Goal: Communication & Community: Answer question/provide support

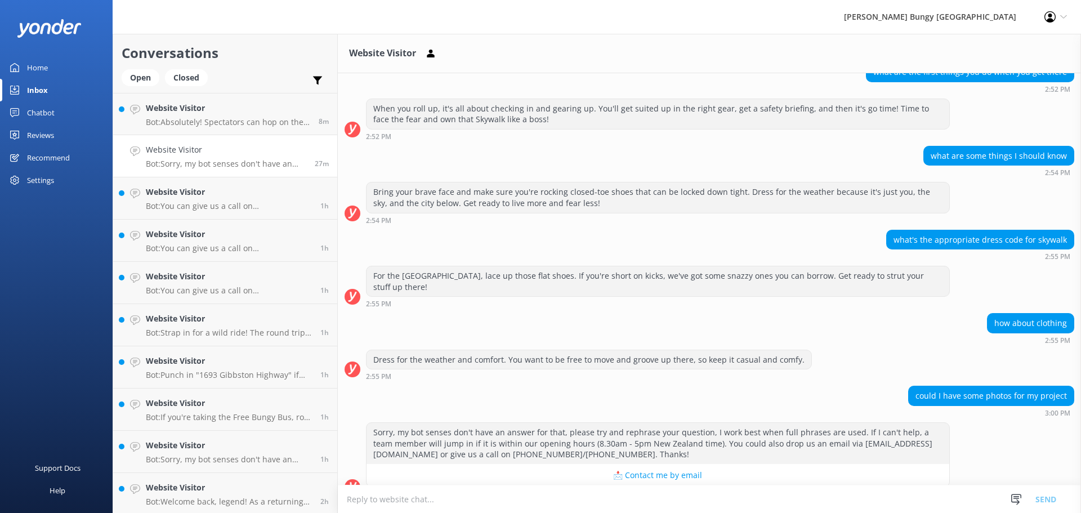
scroll to position [215, 0]
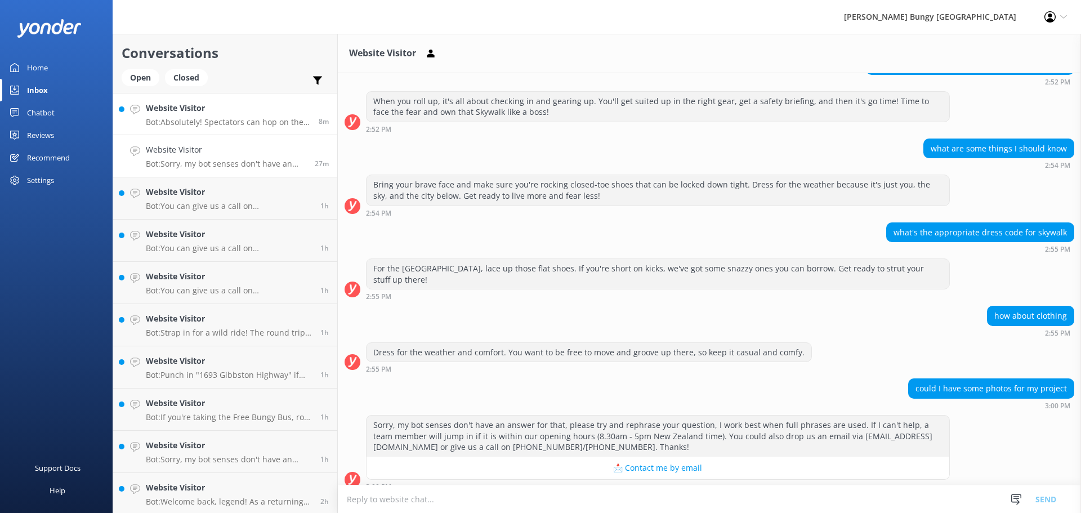
click at [238, 133] on link "Website Visitor Bot: Absolutely! Spectators can hop on the bus to our [GEOGRAPH…" at bounding box center [225, 114] width 224 height 42
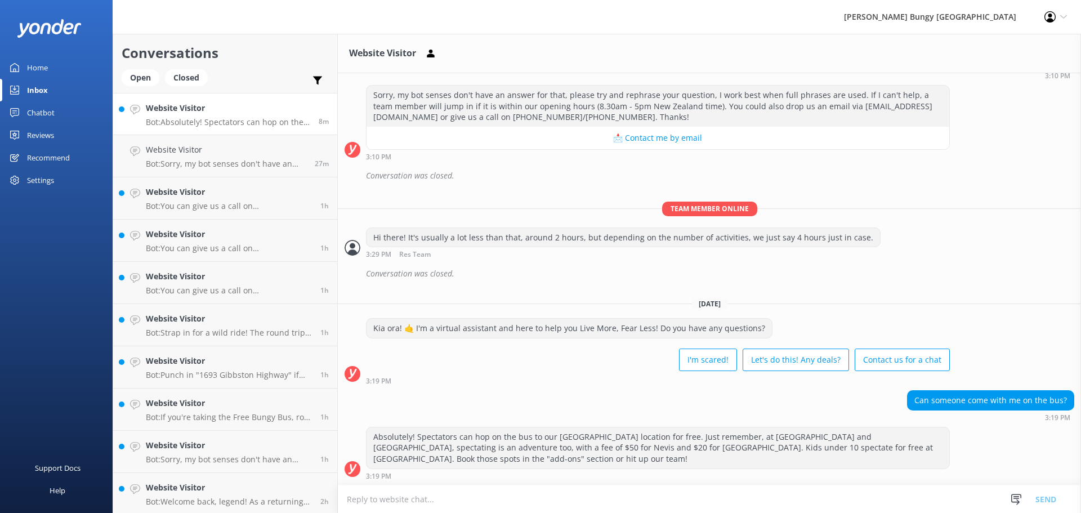
scroll to position [211, 0]
click at [144, 76] on div "Open" at bounding box center [141, 77] width 38 height 17
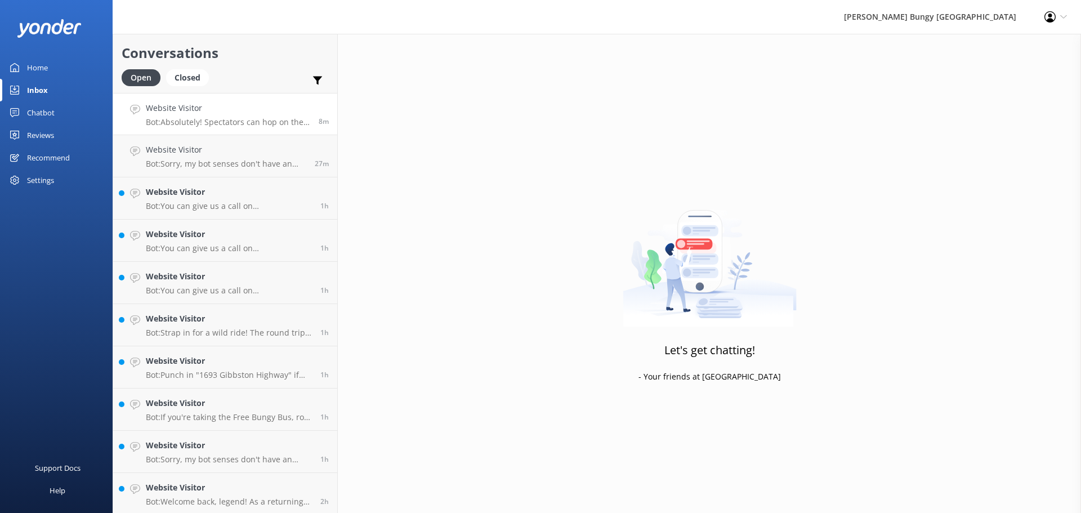
click at [289, 123] on p "Bot: Absolutely! Spectators can hop on the bus to our [GEOGRAPHIC_DATA] locatio…" at bounding box center [228, 122] width 164 height 10
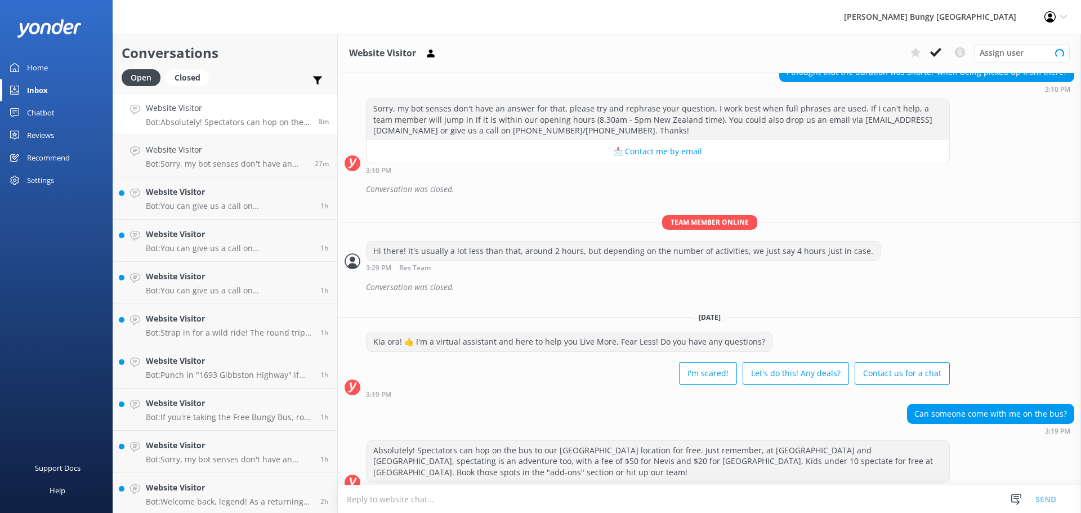
scroll to position [211, 0]
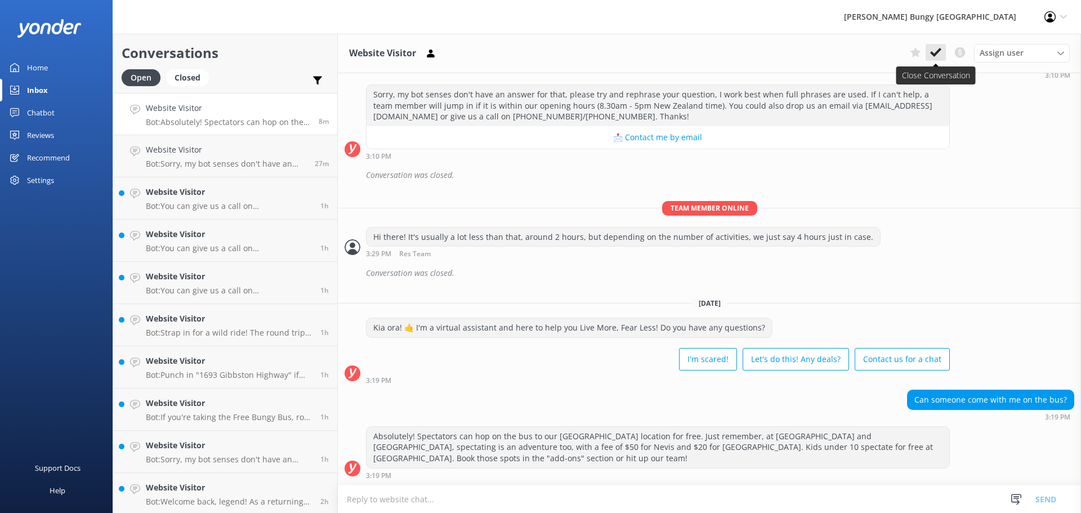
click at [941, 52] on icon at bounding box center [935, 52] width 11 height 11
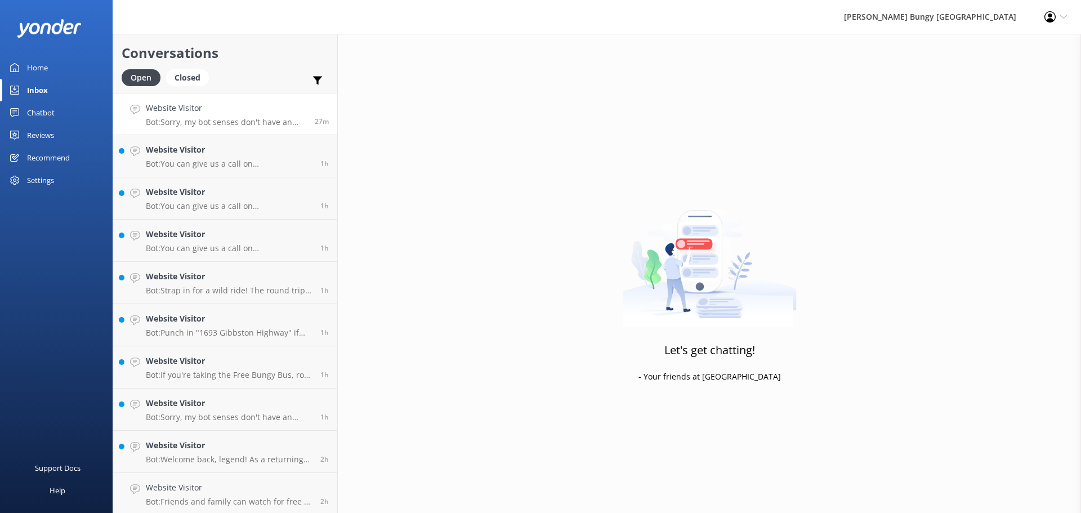
click at [182, 100] on link "Website Visitor Bot: Sorry, my bot senses don't have an answer for that, please…" at bounding box center [225, 114] width 224 height 42
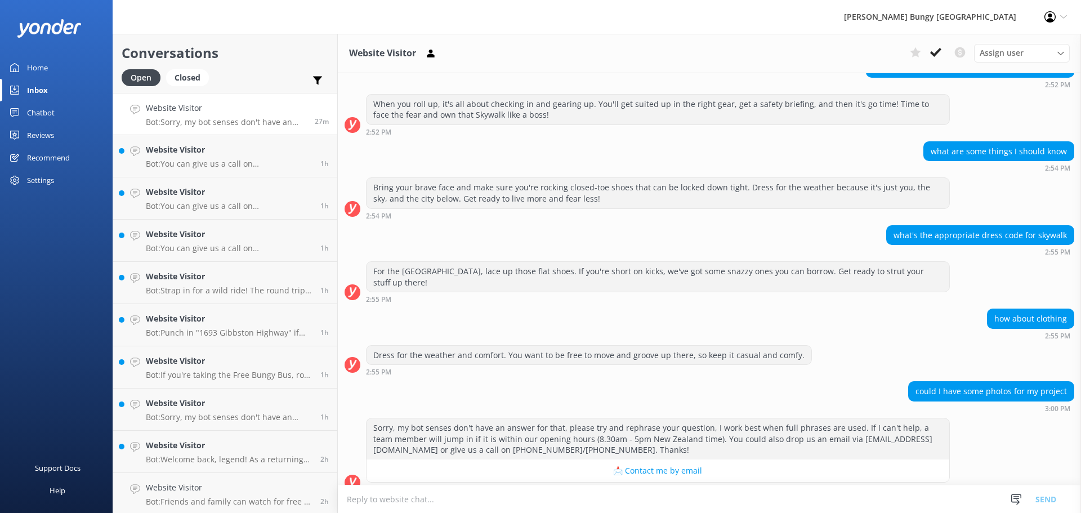
scroll to position [215, 0]
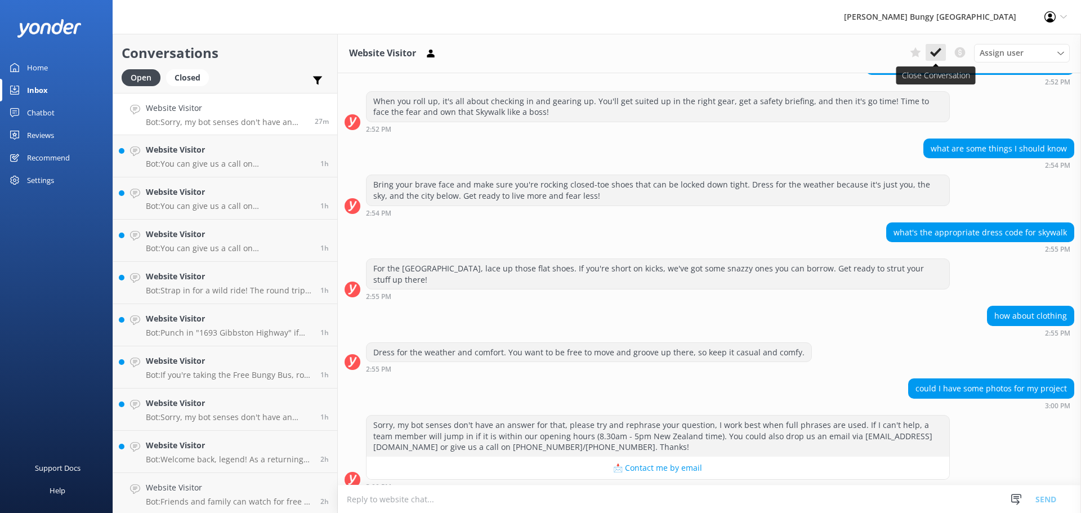
click at [942, 49] on button at bounding box center [936, 52] width 20 height 17
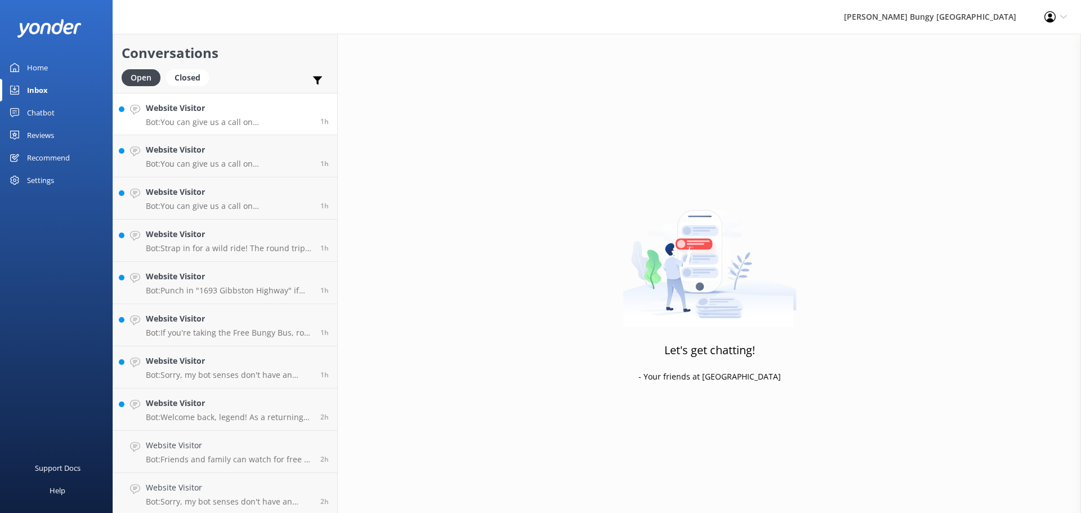
click at [284, 124] on p "Bot: You can give us a call on [PHONE_NUMBER] or [PHONE_NUMBER] to chat with a …" at bounding box center [229, 122] width 166 height 10
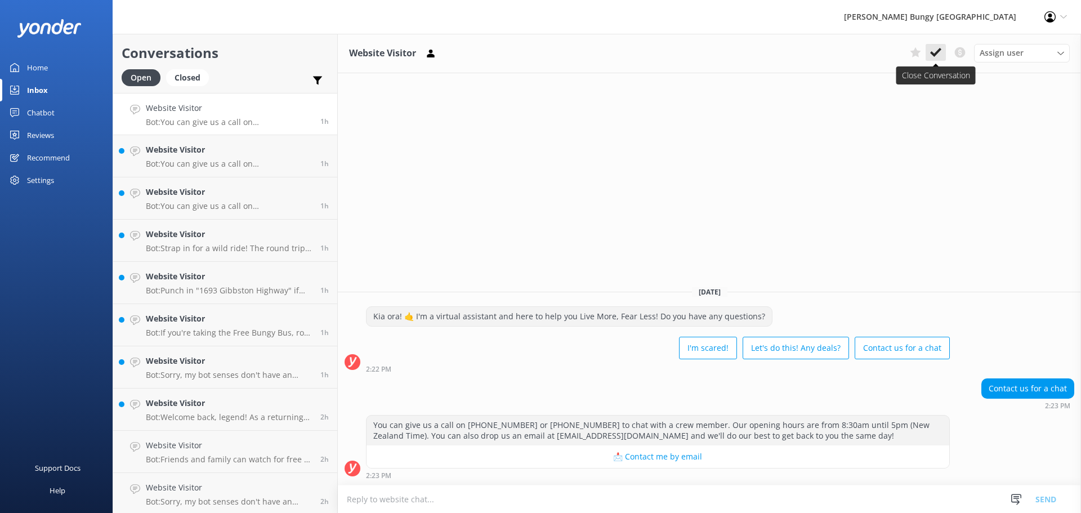
click at [941, 51] on icon at bounding box center [935, 52] width 11 height 11
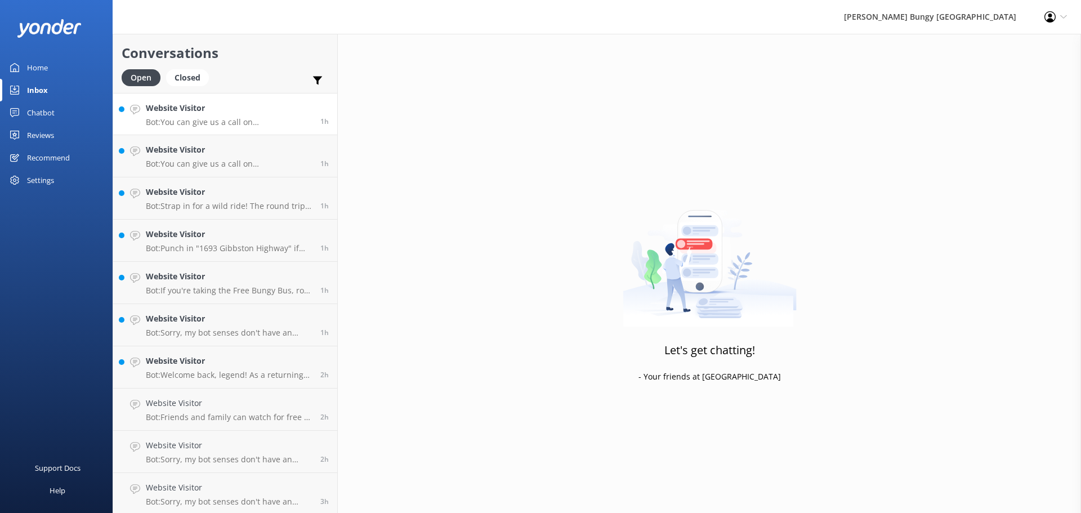
click at [282, 121] on p "Bot: You can give us a call on [PHONE_NUMBER] or [PHONE_NUMBER] to chat with a …" at bounding box center [229, 122] width 166 height 10
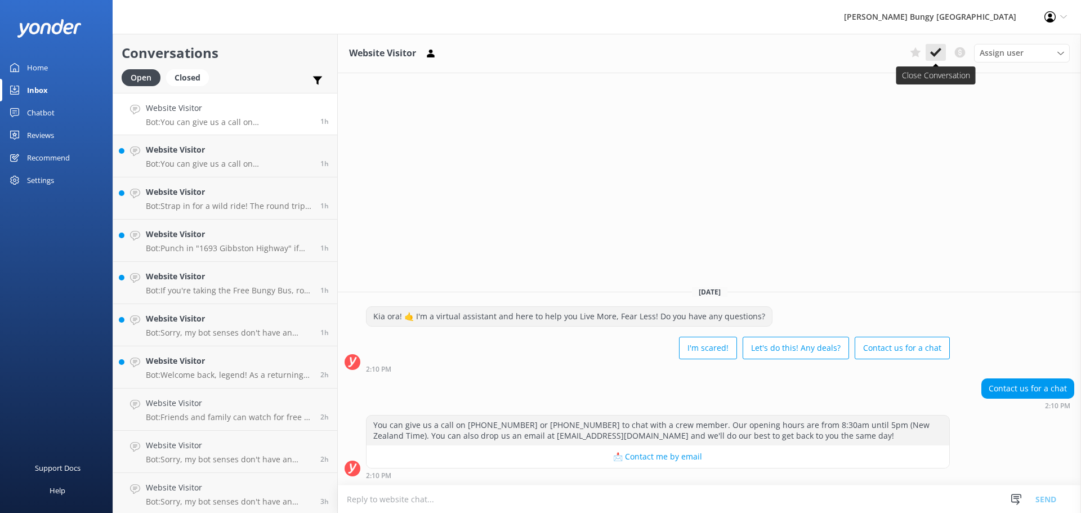
click at [941, 57] on icon at bounding box center [935, 52] width 11 height 11
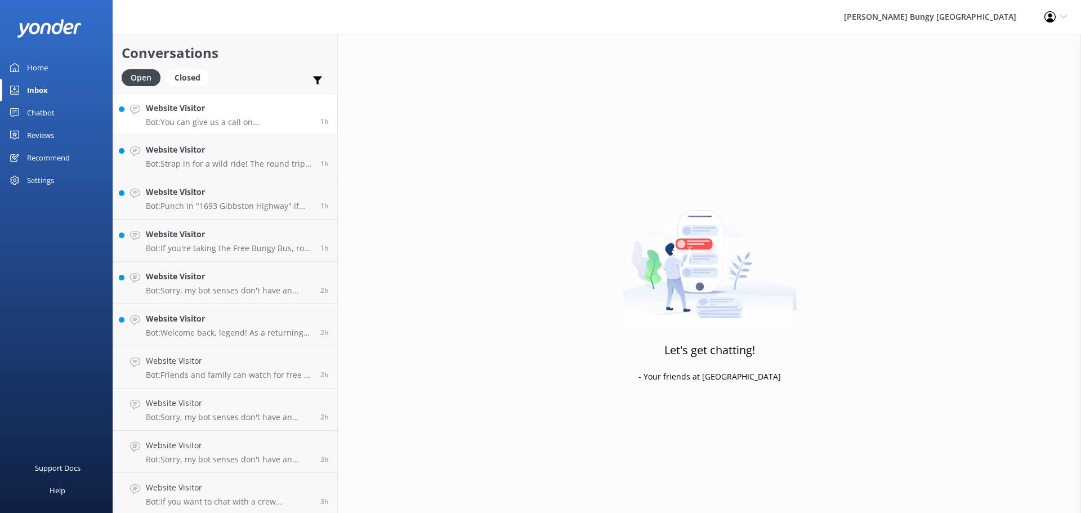
click at [241, 132] on link "Website Visitor Bot: You can give us a call on [PHONE_NUMBER] or [PHONE_NUMBER]…" at bounding box center [225, 114] width 224 height 42
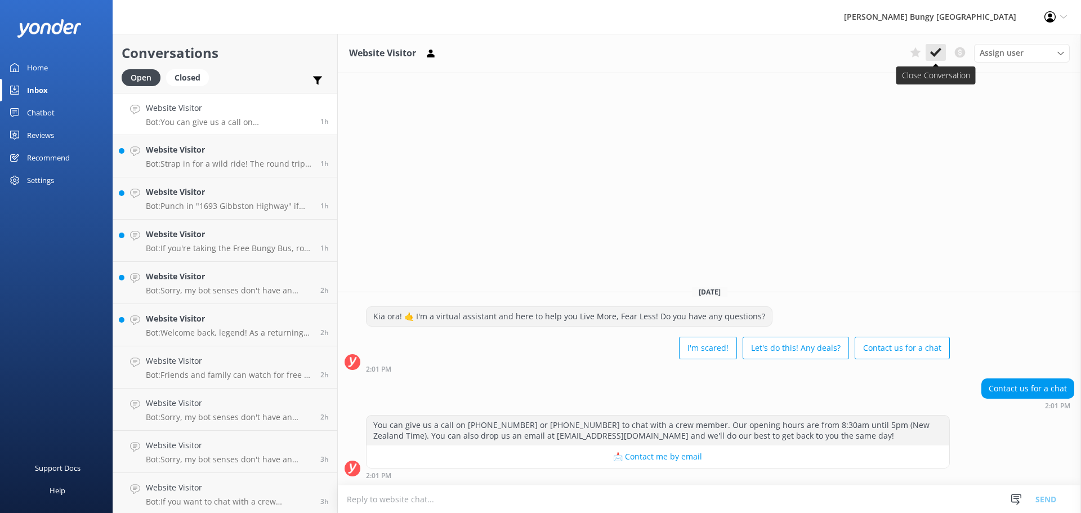
click at [945, 49] on button at bounding box center [936, 52] width 20 height 17
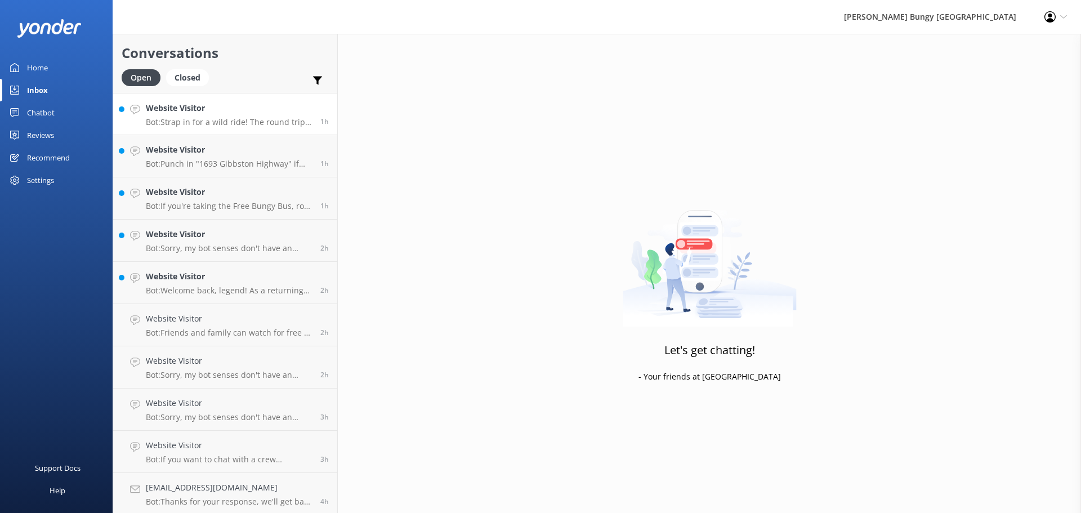
click at [291, 125] on p "Bot: Strap in for a wild ride! The round trip to the [GEOGRAPHIC_DATA] takes ab…" at bounding box center [229, 122] width 166 height 10
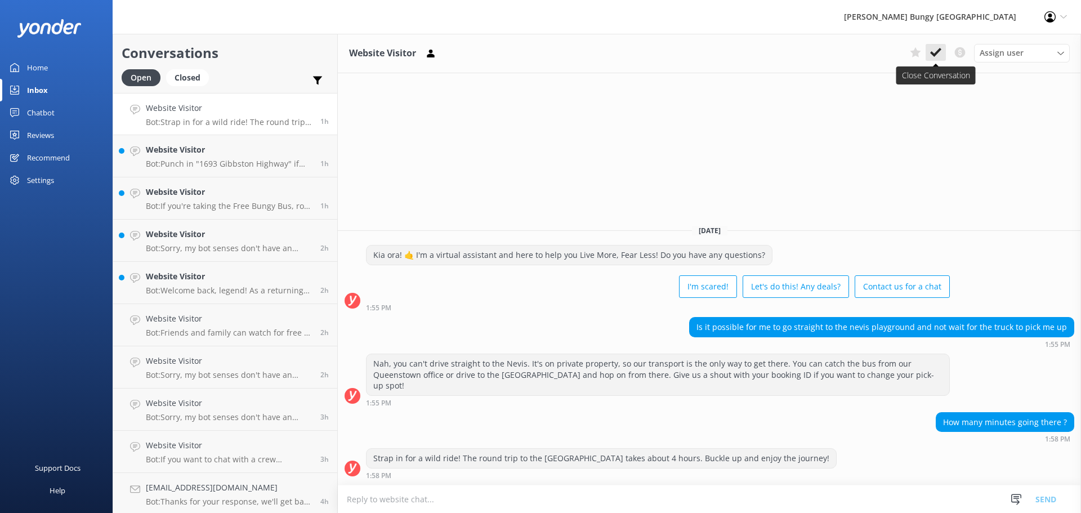
click at [941, 52] on icon at bounding box center [935, 52] width 11 height 11
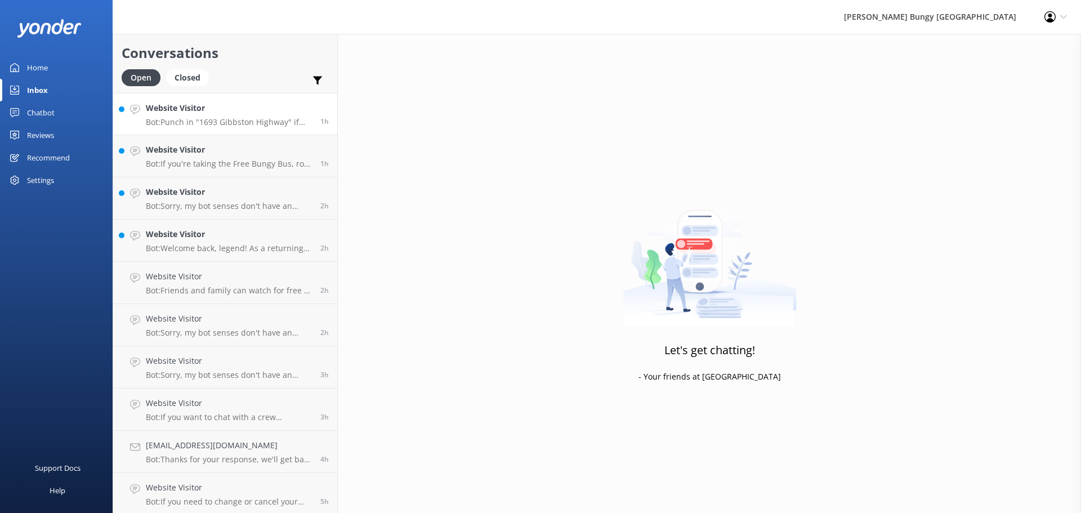
click at [275, 116] on div "Website Visitor Bot: Punch in "[STREET_ADDRESS]" if you're driving yourself. If…" at bounding box center [229, 114] width 166 height 24
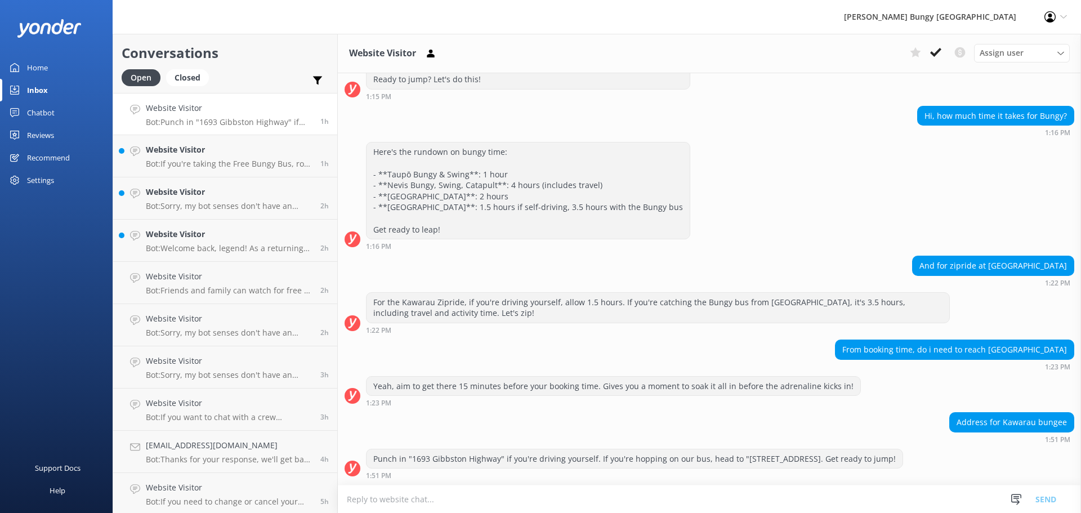
scroll to position [440, 0]
click at [934, 53] on icon at bounding box center [935, 52] width 11 height 11
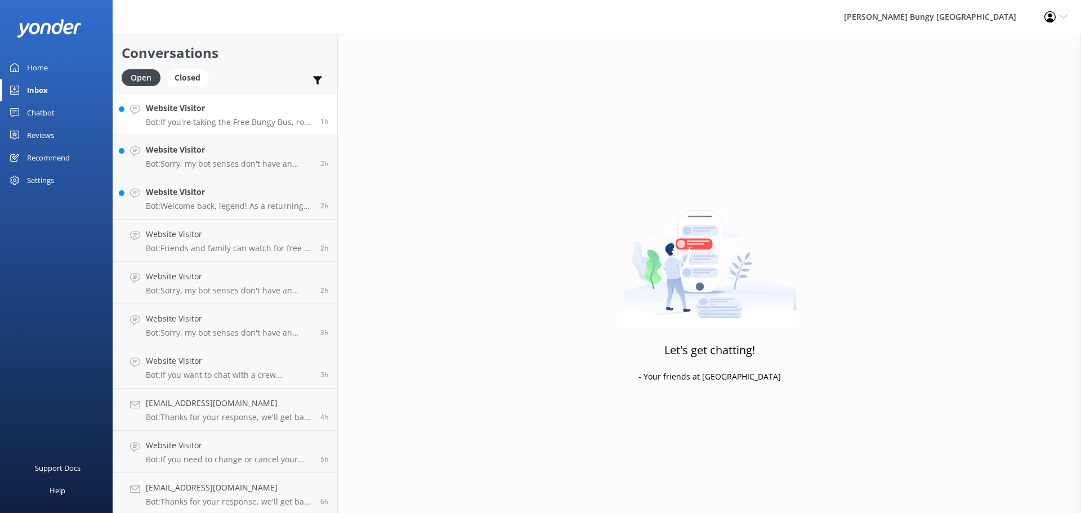
click at [253, 128] on link "Website Visitor Bot: If you're taking the Free Bungy Bus, rock up 30 minutes be…" at bounding box center [225, 114] width 224 height 42
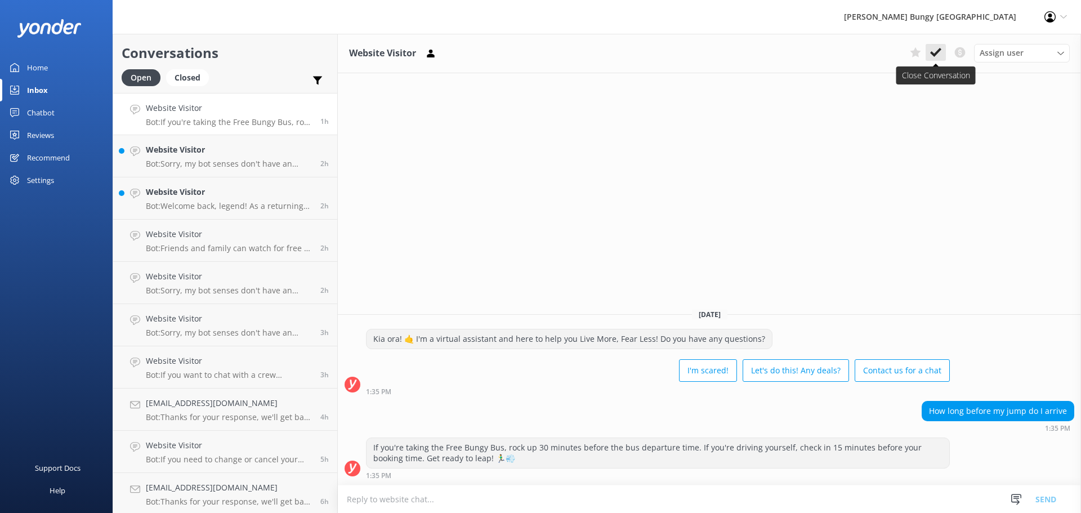
click at [933, 51] on icon at bounding box center [935, 52] width 11 height 11
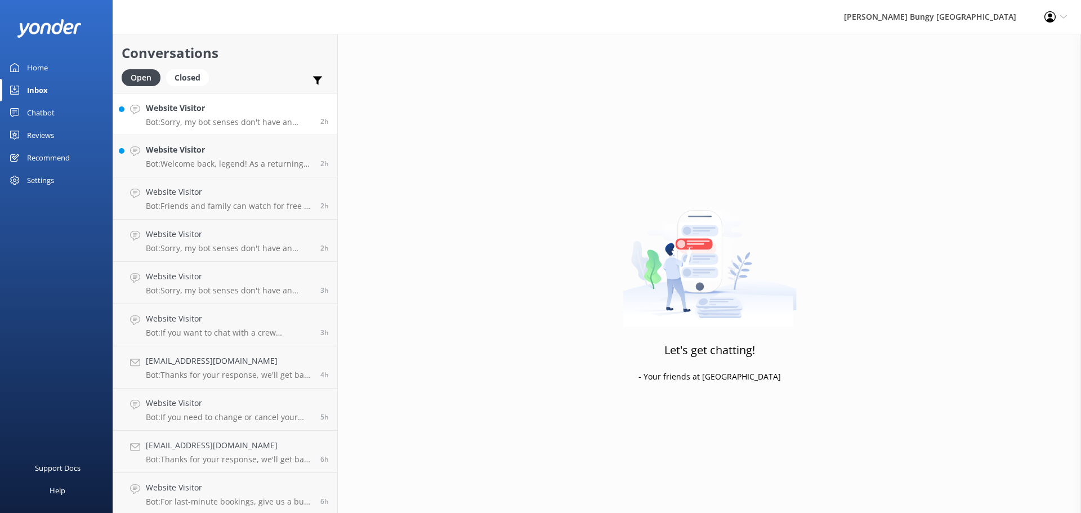
click at [201, 133] on link "Website Visitor Bot: Sorry, my bot senses don't have an answer for that, please…" at bounding box center [225, 114] width 224 height 42
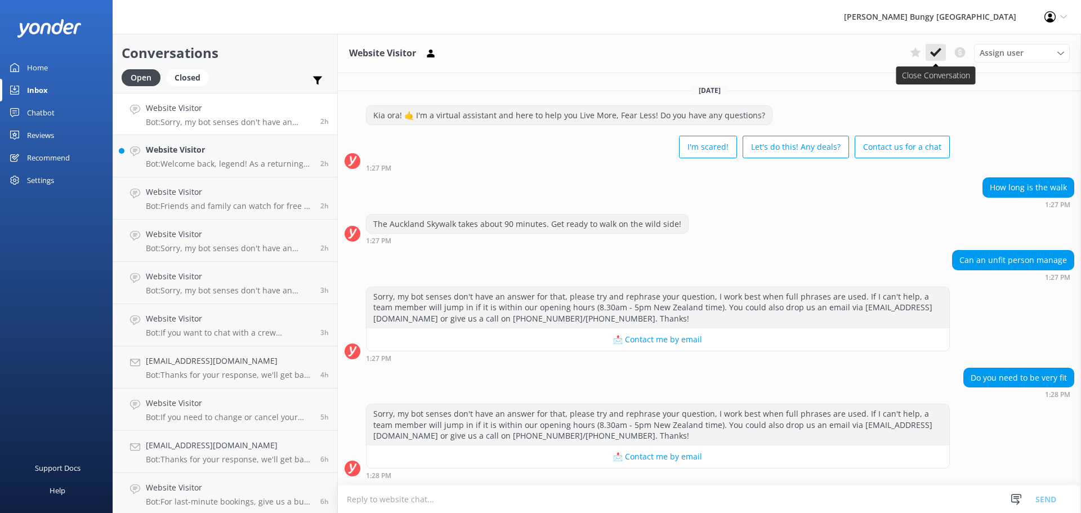
click at [941, 57] on button at bounding box center [936, 52] width 20 height 17
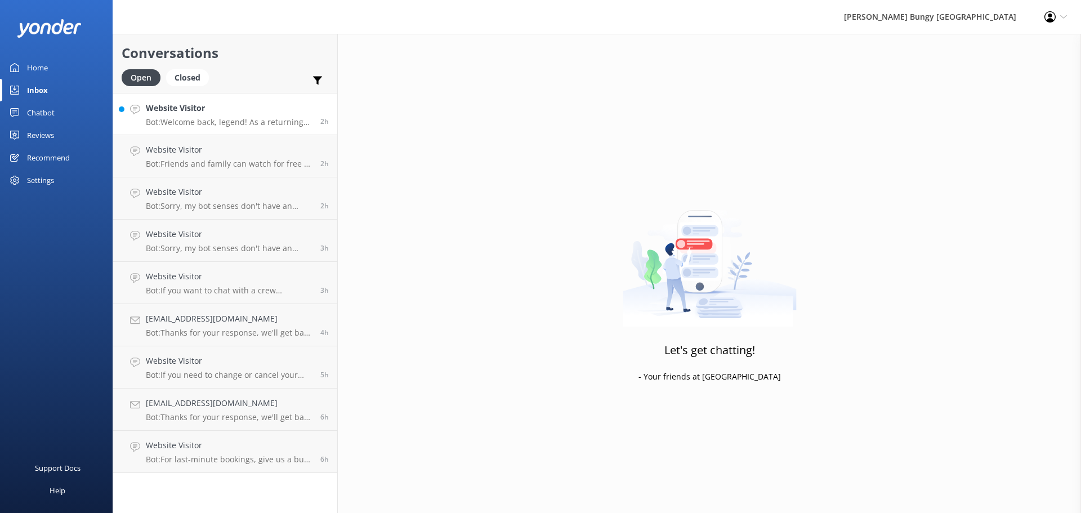
click at [246, 118] on p "Bot: Welcome back, legend! As a returning customer, you score a sweet 20% disco…" at bounding box center [229, 122] width 166 height 10
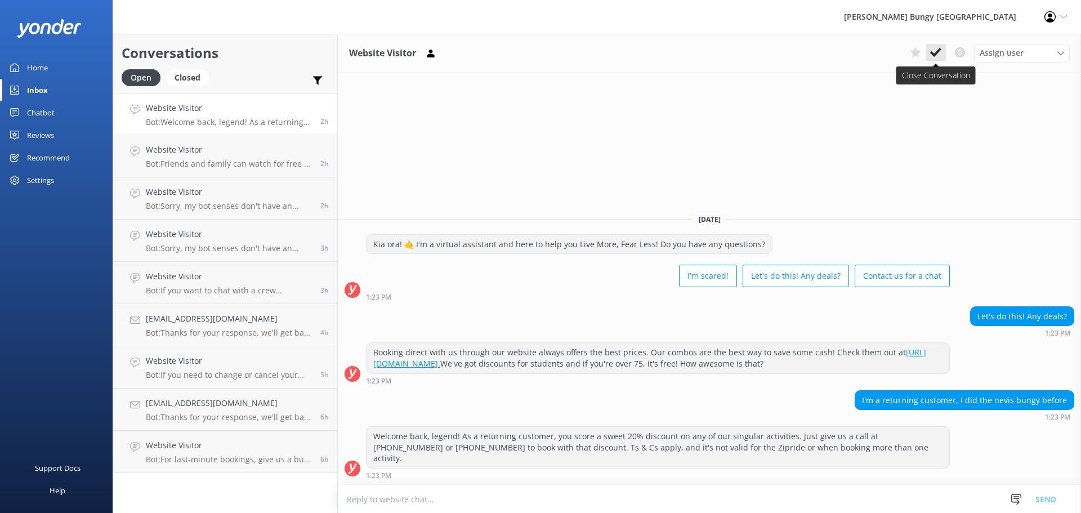
click at [941, 52] on icon at bounding box center [935, 52] width 11 height 11
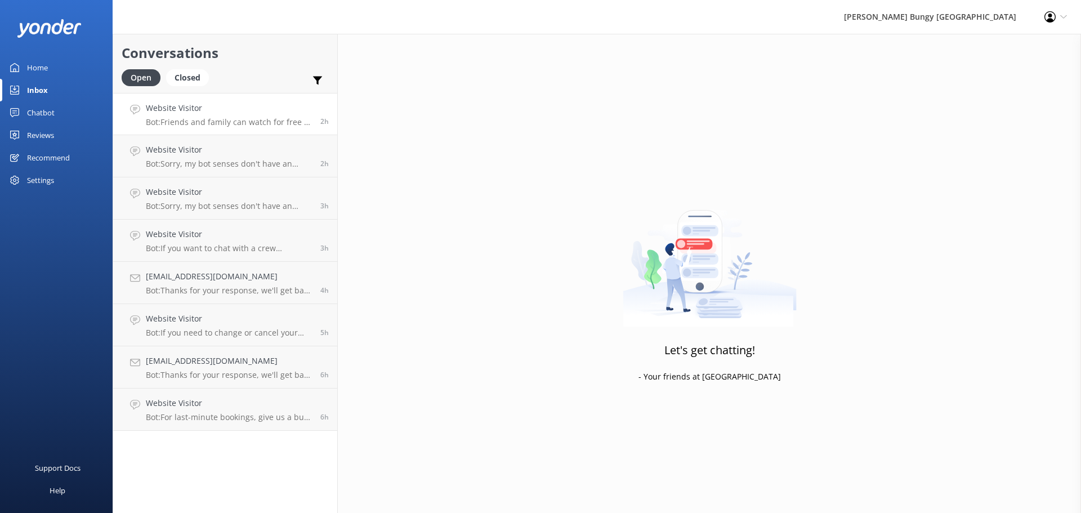
click at [296, 111] on h4 "Website Visitor" at bounding box center [229, 108] width 166 height 12
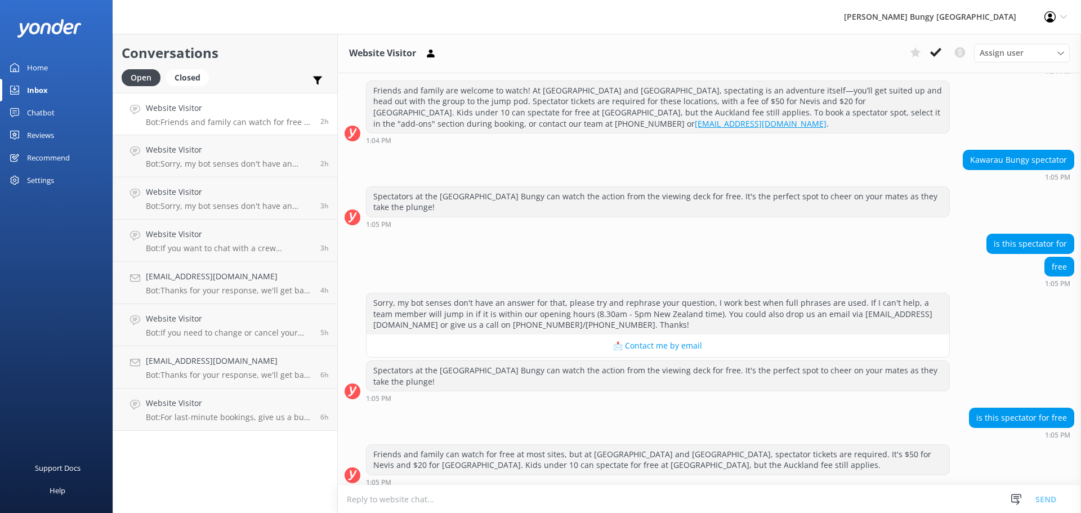
scroll to position [1514, 0]
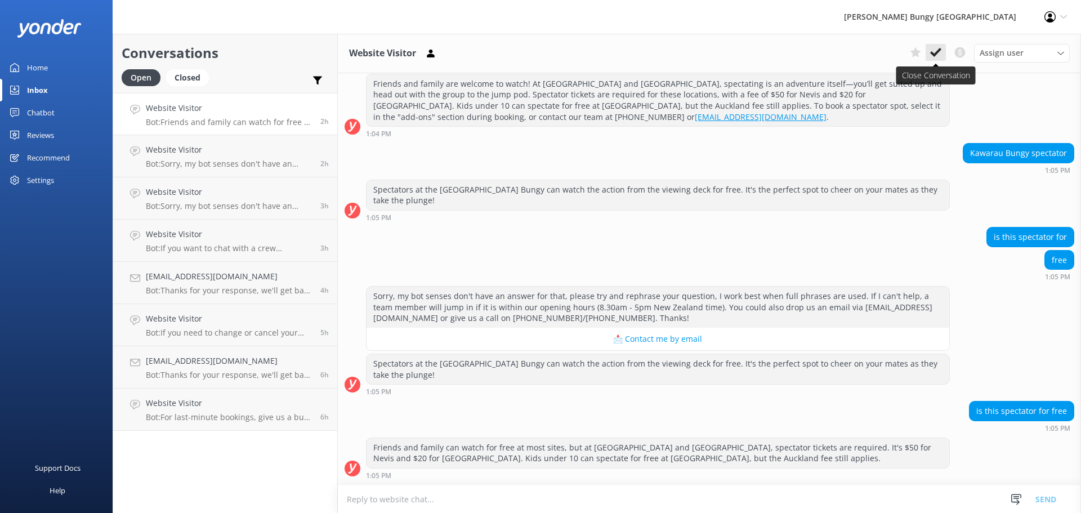
click at [943, 51] on button at bounding box center [936, 52] width 20 height 17
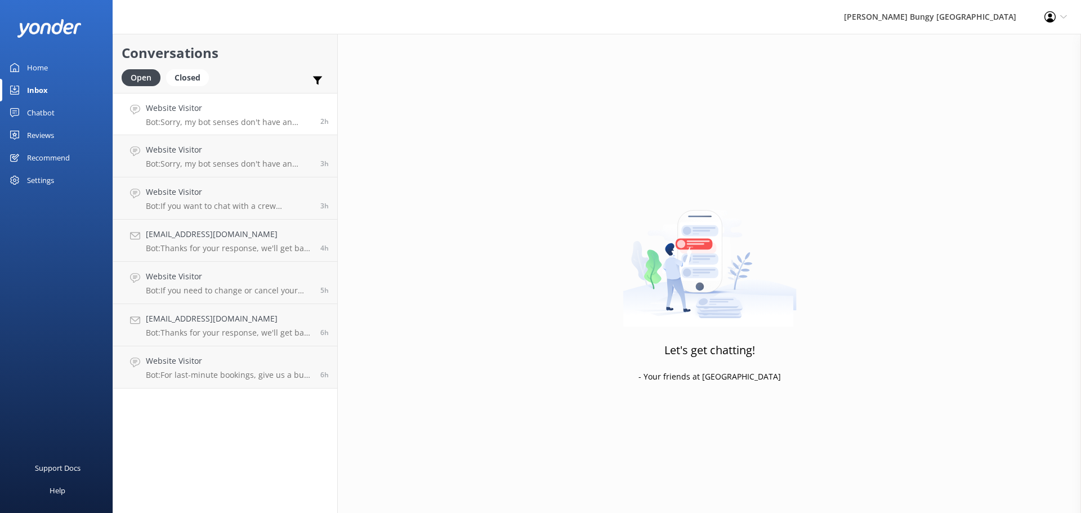
click at [261, 122] on p "Bot: Sorry, my bot senses don't have an answer for that, please try and rephras…" at bounding box center [229, 122] width 166 height 10
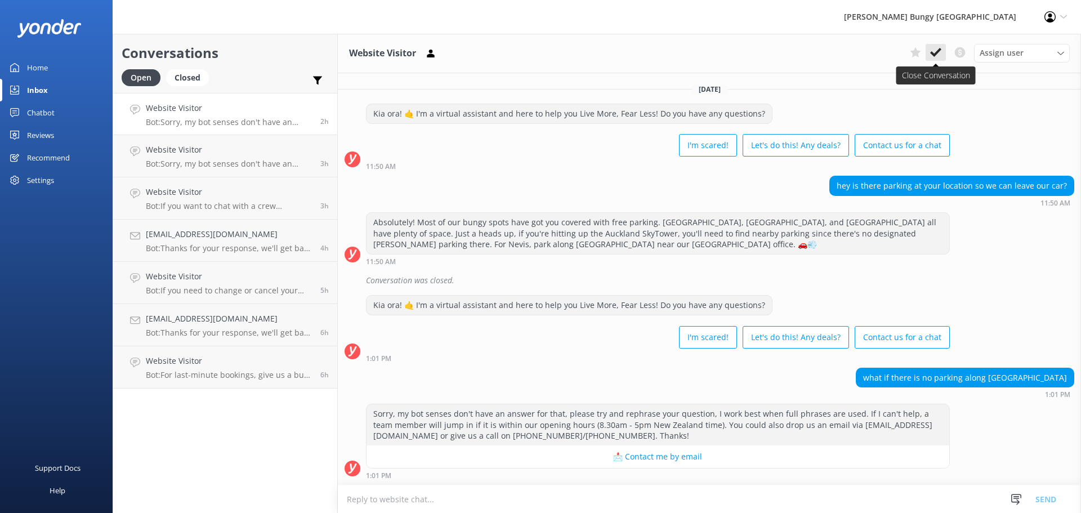
click at [934, 52] on icon at bounding box center [935, 52] width 11 height 11
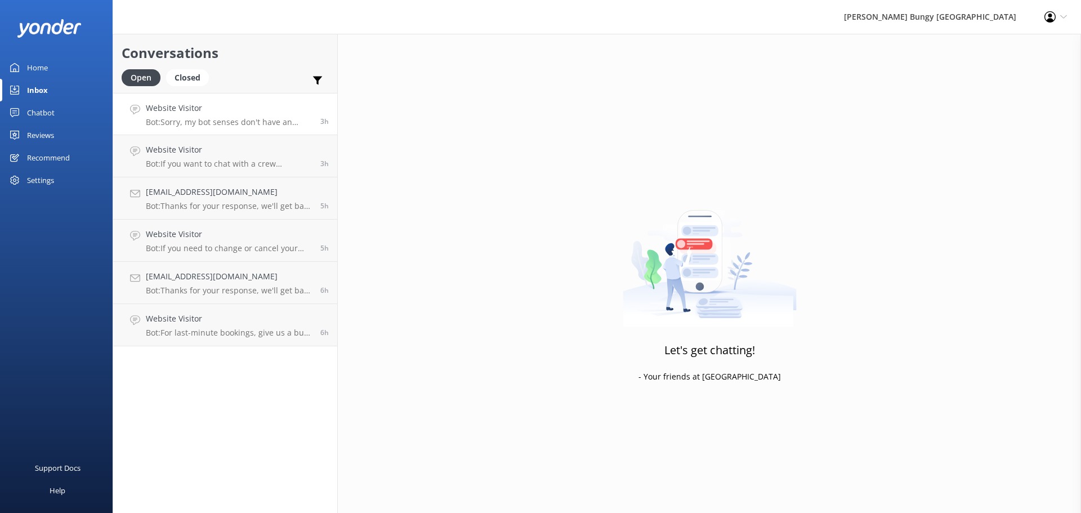
click at [210, 108] on h4 "Website Visitor" at bounding box center [229, 108] width 166 height 12
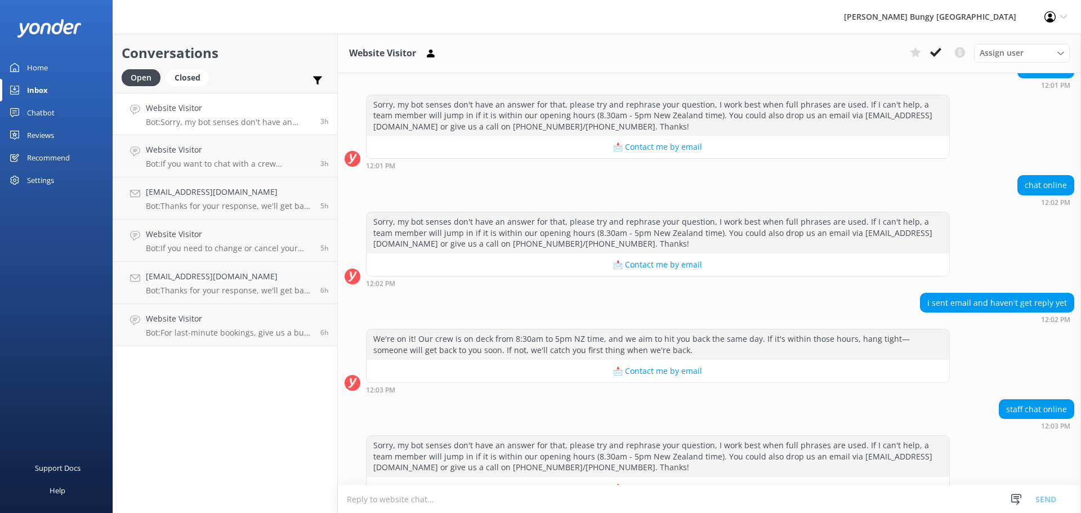
scroll to position [547, 0]
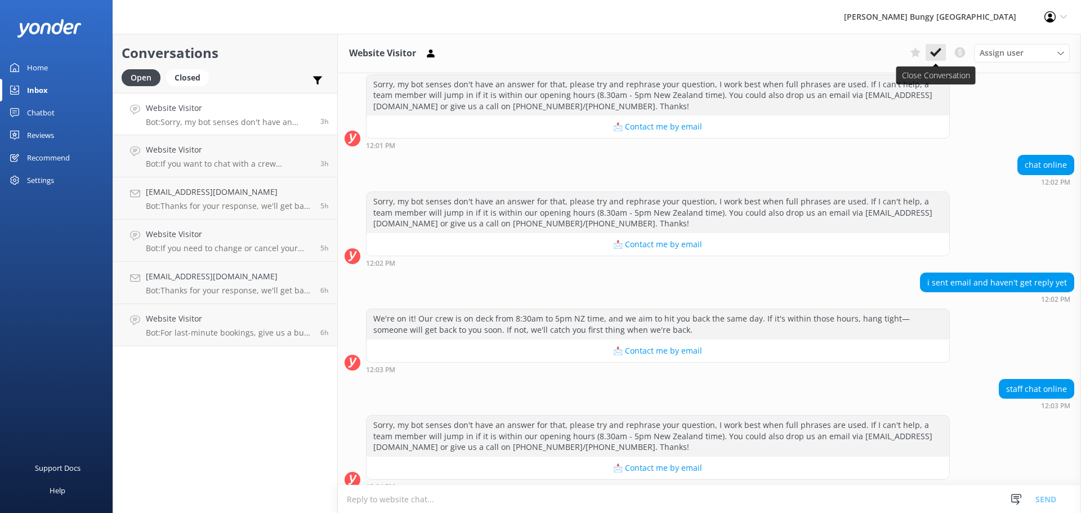
click at [945, 54] on button at bounding box center [936, 52] width 20 height 17
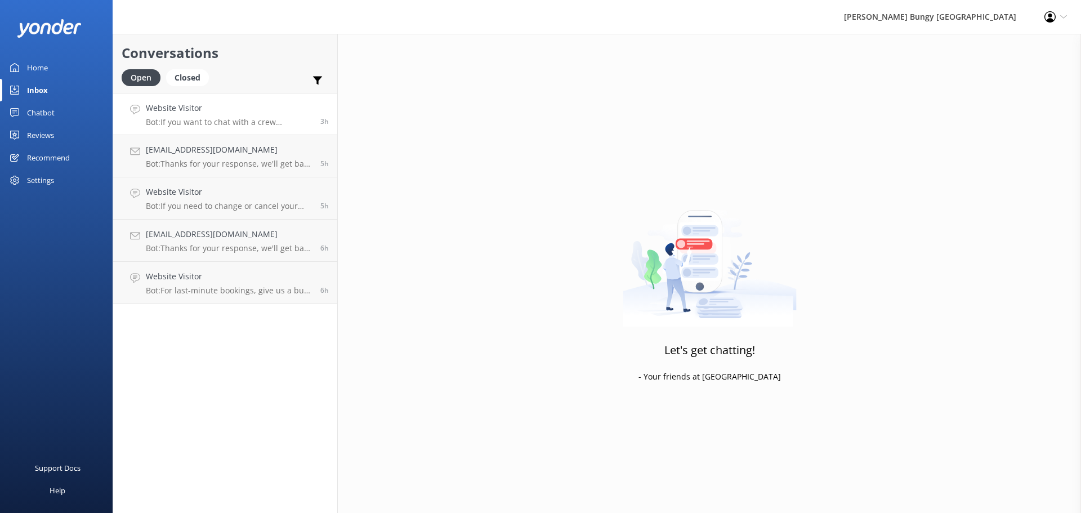
click at [242, 113] on h4 "Website Visitor" at bounding box center [229, 108] width 166 height 12
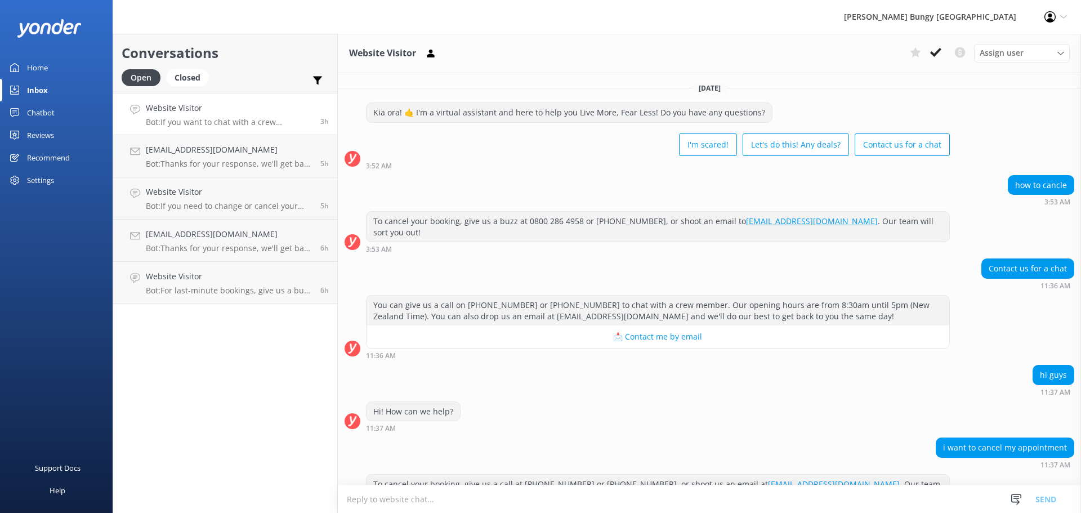
scroll to position [99, 0]
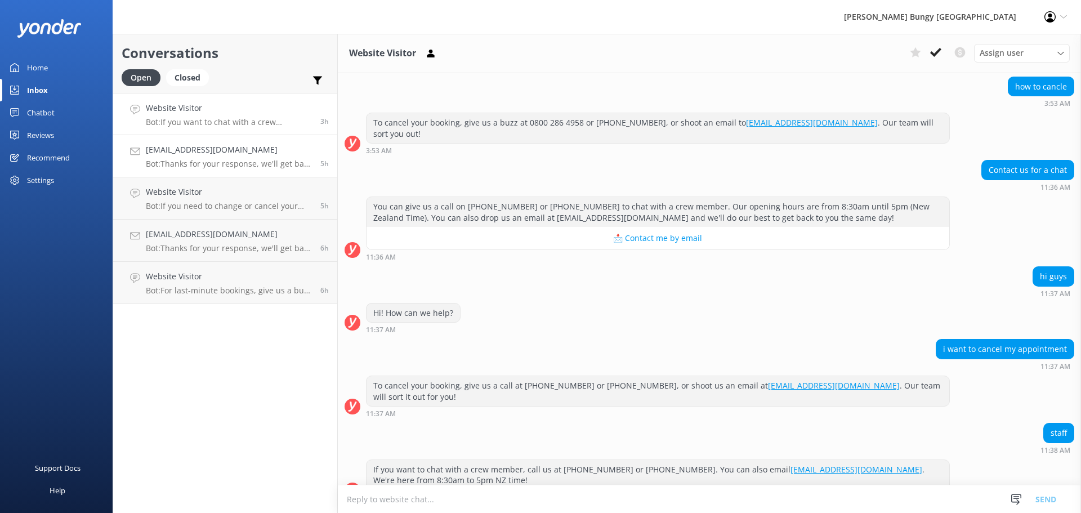
click at [228, 152] on h4 "[EMAIL_ADDRESS][DOMAIN_NAME]" at bounding box center [229, 150] width 166 height 12
